Goal: Task Accomplishment & Management: Use online tool/utility

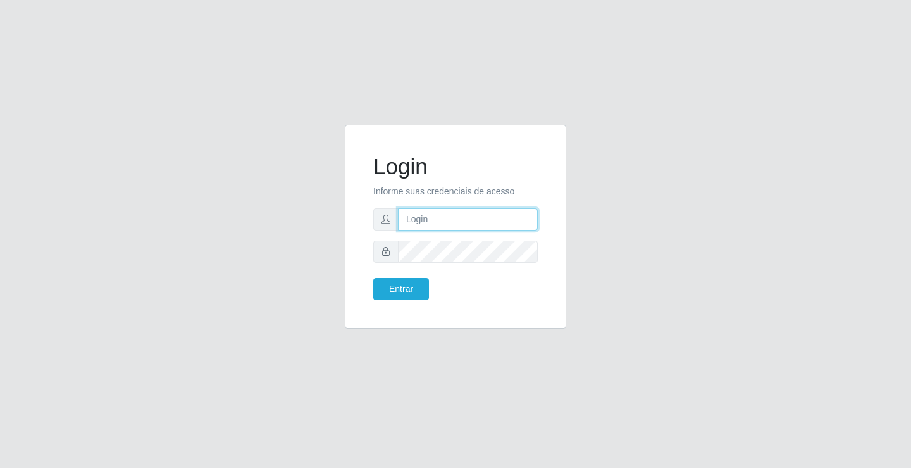
drag, startPoint x: 0, startPoint y: 0, endPoint x: 425, endPoint y: 214, distance: 475.9
click at [425, 214] on input "text" at bounding box center [468, 219] width 140 height 22
type input "zivaneide@ideal"
click at [373, 278] on button "Entrar" at bounding box center [401, 289] width 56 height 22
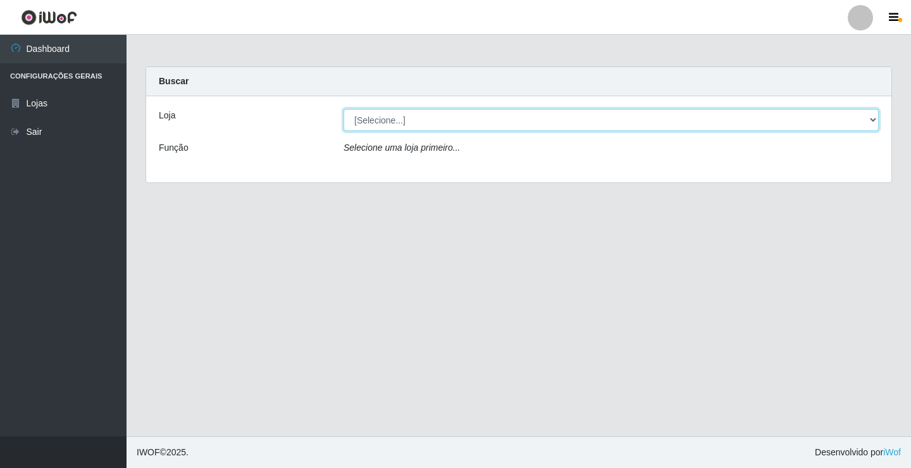
click at [874, 117] on select "[Selecione...] Ideal - Conceição" at bounding box center [611, 120] width 535 height 22
select select "231"
click at [344, 109] on select "[Selecione...] Ideal - Conceição" at bounding box center [611, 120] width 535 height 22
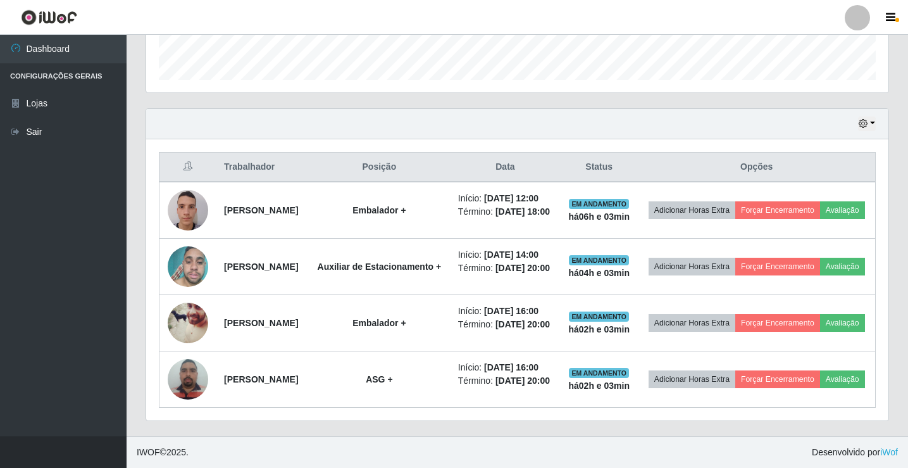
scroll to position [464, 0]
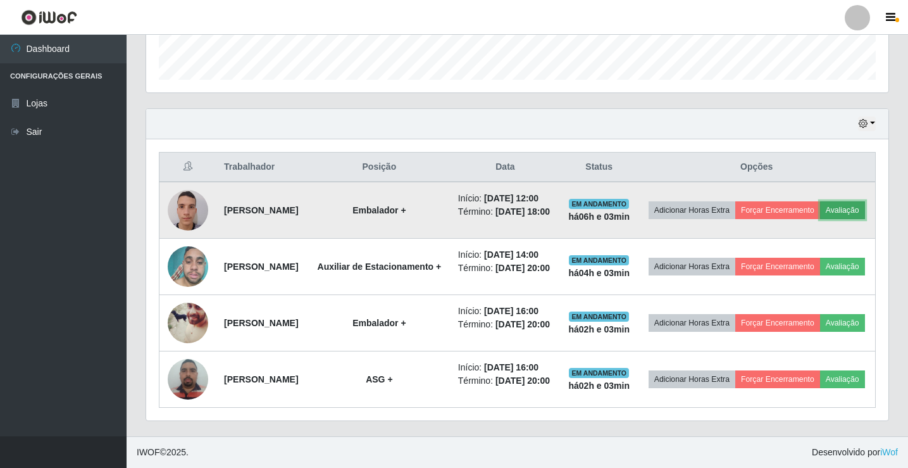
click at [820, 201] on button "Avaliação" at bounding box center [842, 210] width 45 height 18
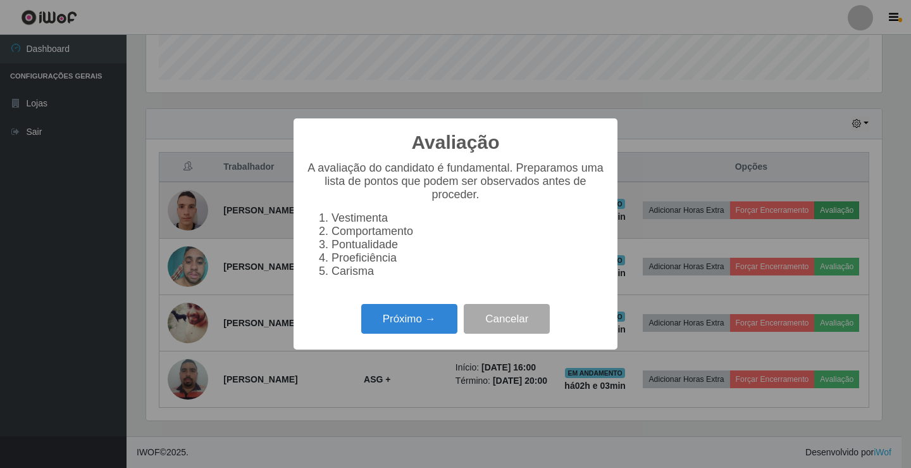
scroll to position [263, 736]
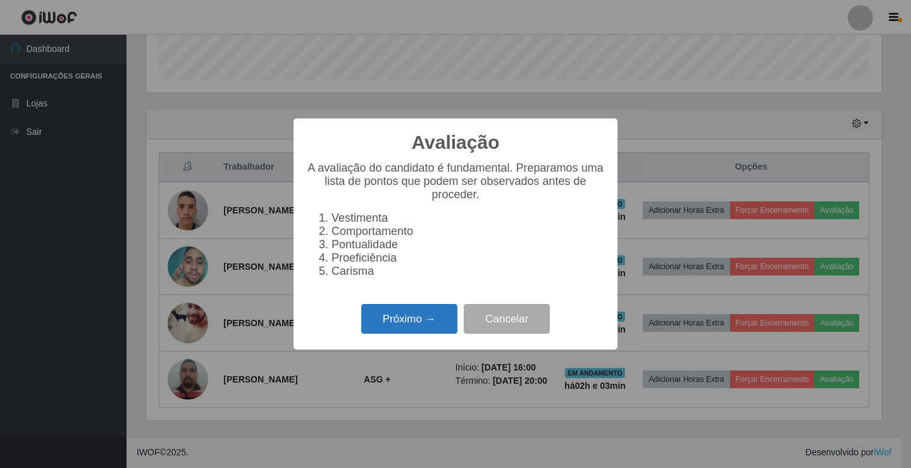
click at [403, 323] on button "Próximo →" at bounding box center [409, 319] width 96 height 30
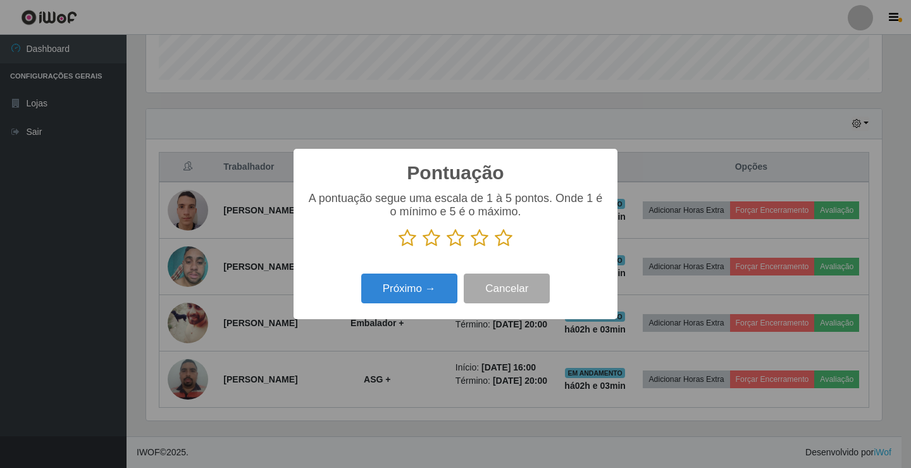
scroll to position [411, 0]
click at [481, 238] on icon at bounding box center [480, 237] width 18 height 19
click at [471, 247] on input "radio" at bounding box center [471, 247] width 0 height 0
click at [439, 287] on button "Próximo →" at bounding box center [409, 288] width 96 height 30
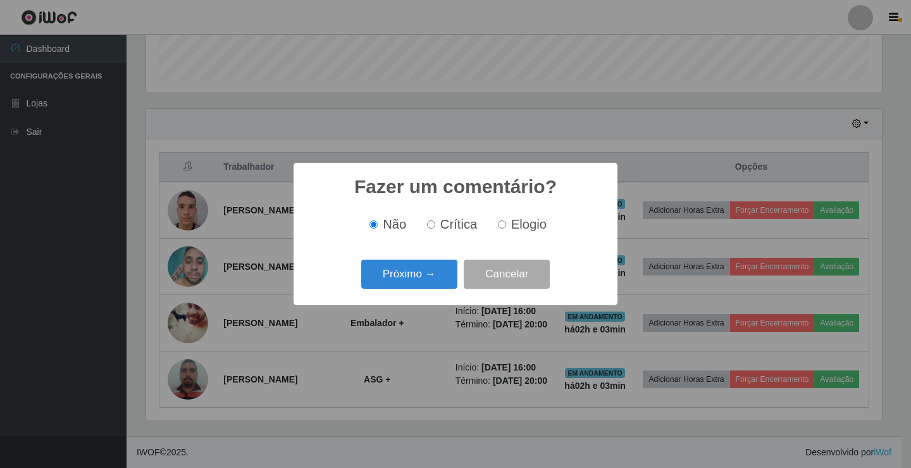
scroll to position [632465, 631992]
click at [413, 270] on button "Próximo →" at bounding box center [409, 274] width 96 height 30
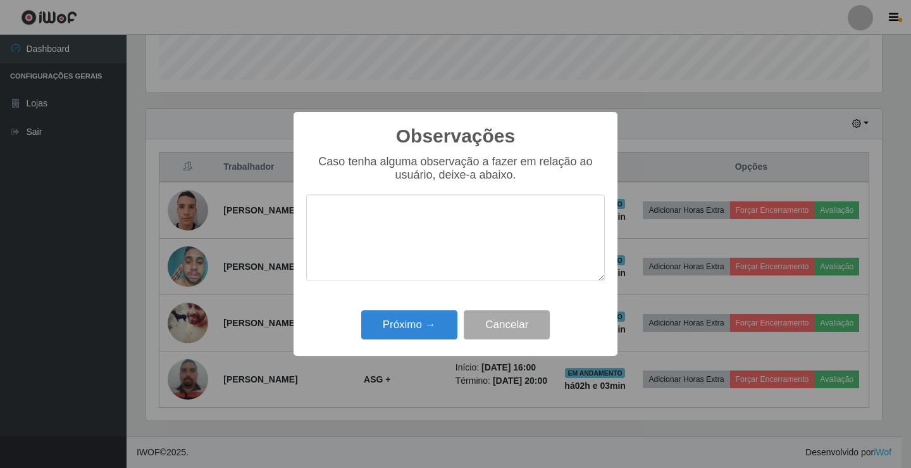
click at [413, 263] on textarea at bounding box center [455, 237] width 299 height 87
type textarea "ativo"
click at [423, 329] on button "Próximo →" at bounding box center [409, 325] width 96 height 30
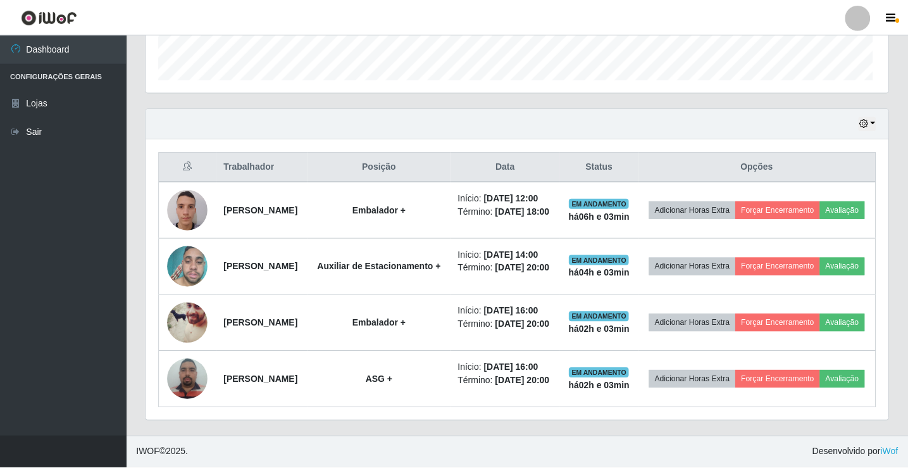
scroll to position [263, 742]
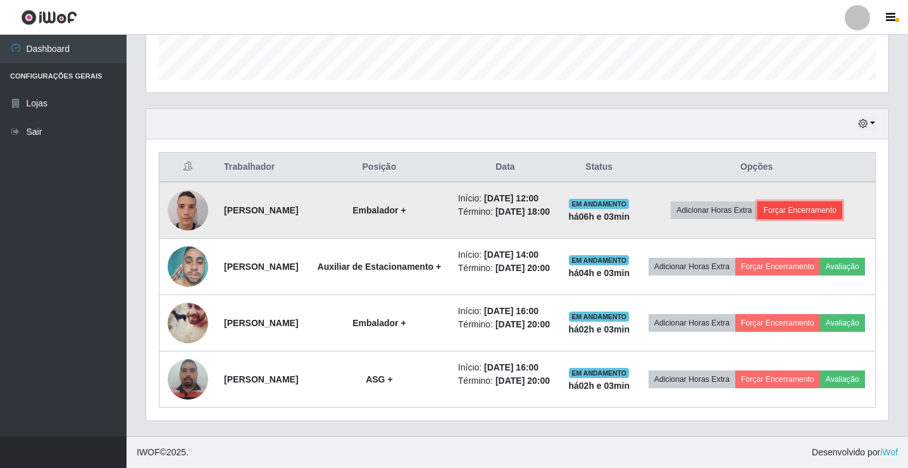
click at [791, 201] on button "Forçar Encerramento" at bounding box center [799, 210] width 85 height 18
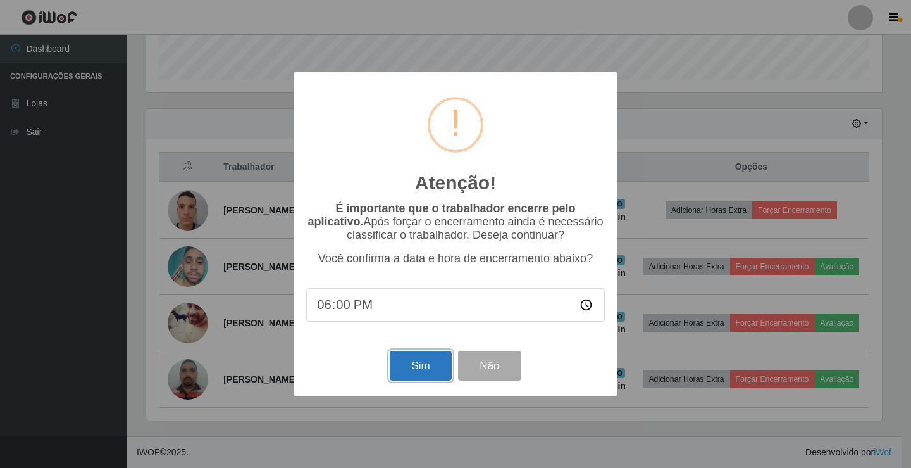
click at [421, 368] on button "Sim" at bounding box center [420, 366] width 61 height 30
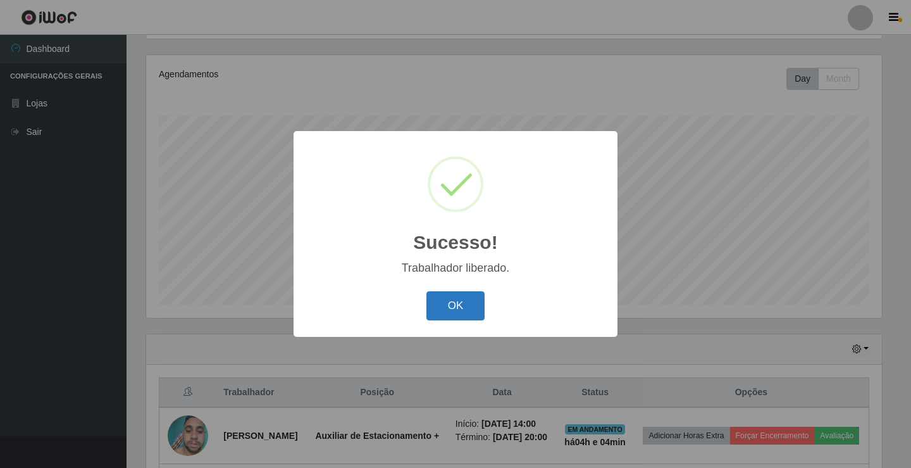
click at [454, 302] on button "OK" at bounding box center [455, 306] width 59 height 30
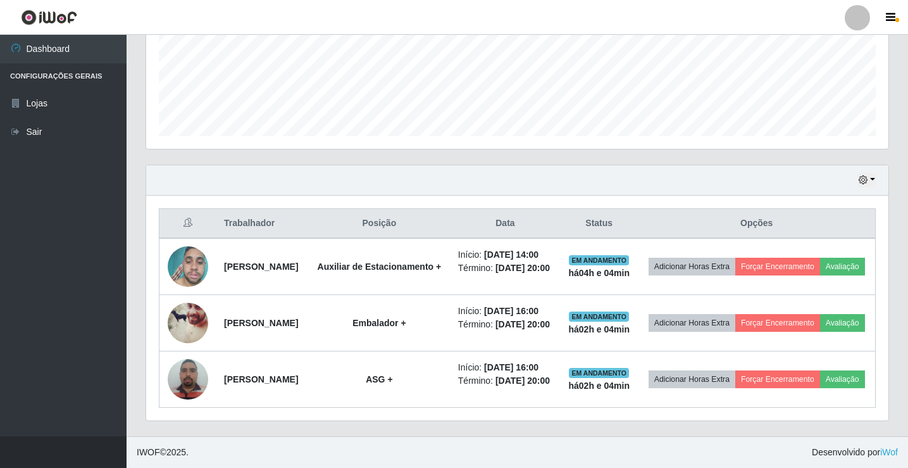
scroll to position [385, 0]
click at [49, 134] on link "Sair" at bounding box center [63, 132] width 127 height 28
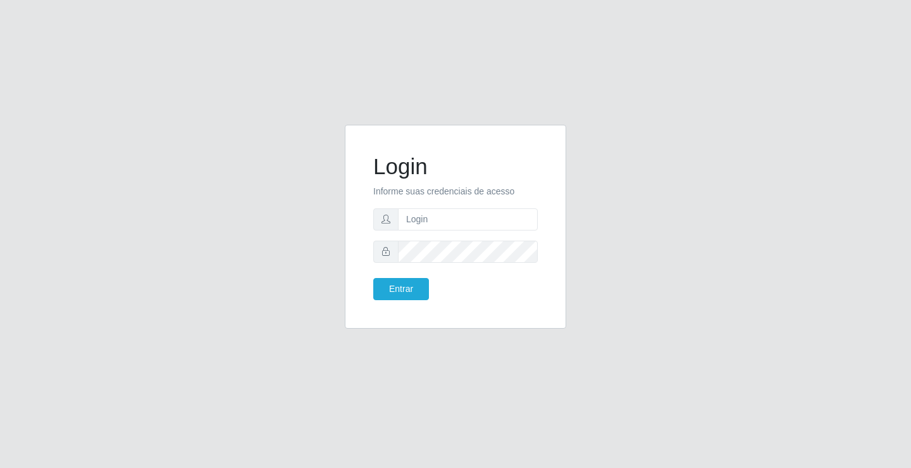
click at [626, 330] on div "Login Informe suas credenciais de acesso Entrar" at bounding box center [455, 234] width 721 height 219
